Goal: Find specific page/section: Find specific page/section

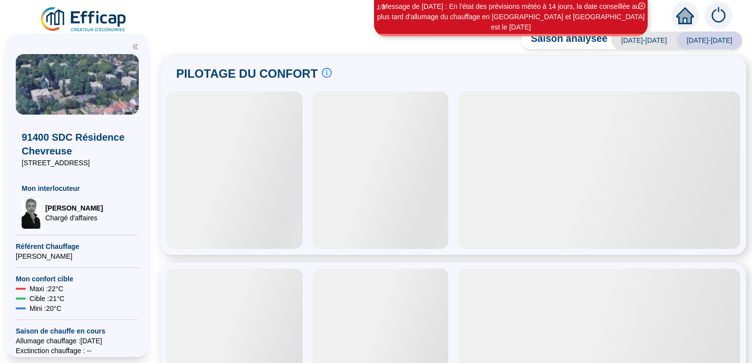
click at [545, 229] on div at bounding box center [599, 171] width 282 height 158
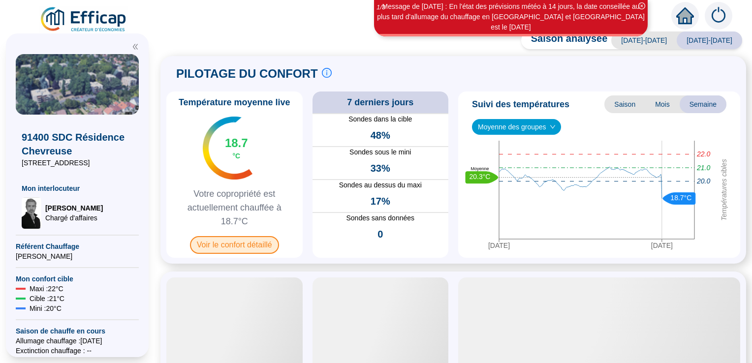
click at [257, 243] on span "Voir le confort détaillé" at bounding box center [234, 245] width 89 height 18
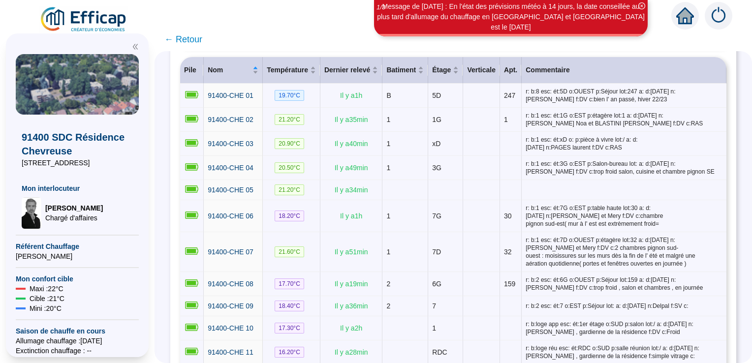
scroll to position [145, 0]
